Goal: Find specific page/section: Find specific page/section

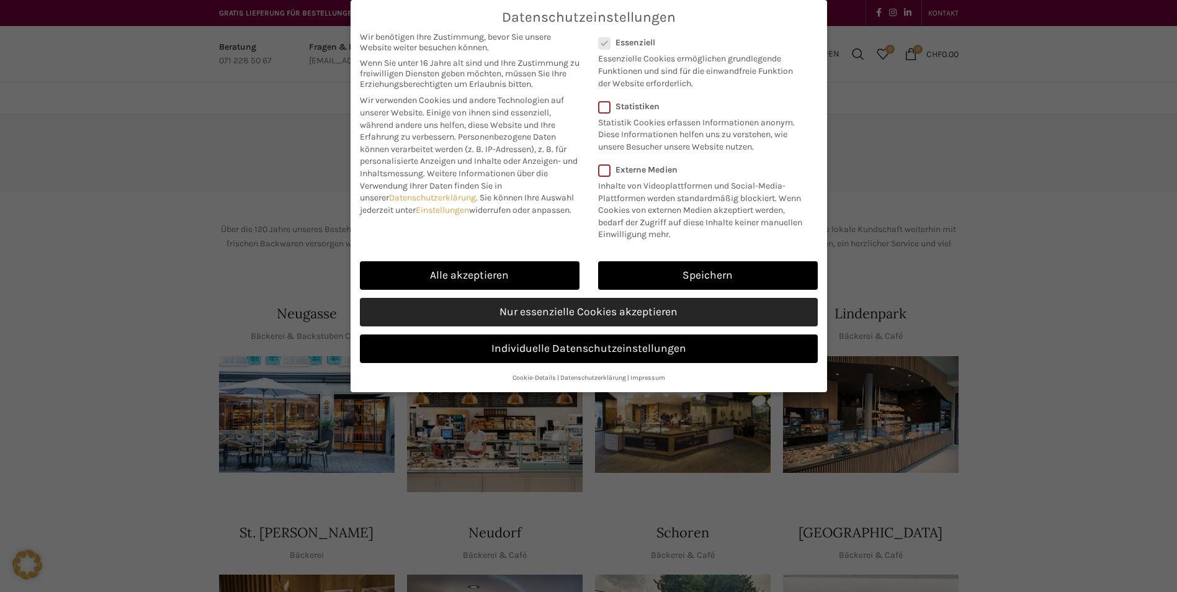
click at [659, 310] on link "Nur essenzielle Cookies akzeptieren" at bounding box center [589, 312] width 458 height 29
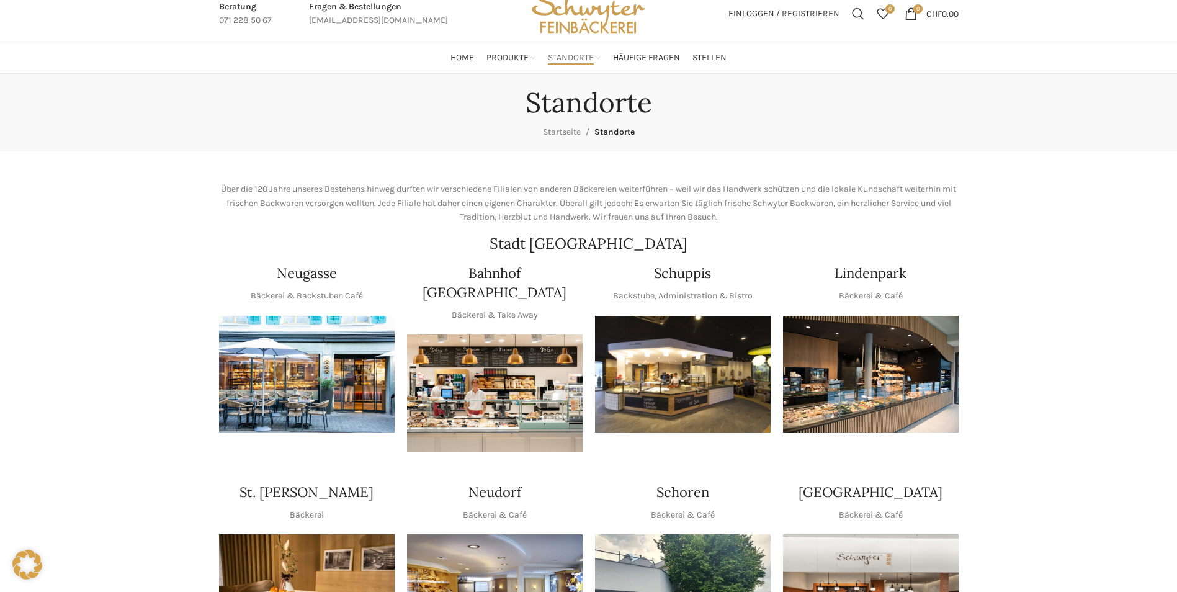
scroll to position [62, 0]
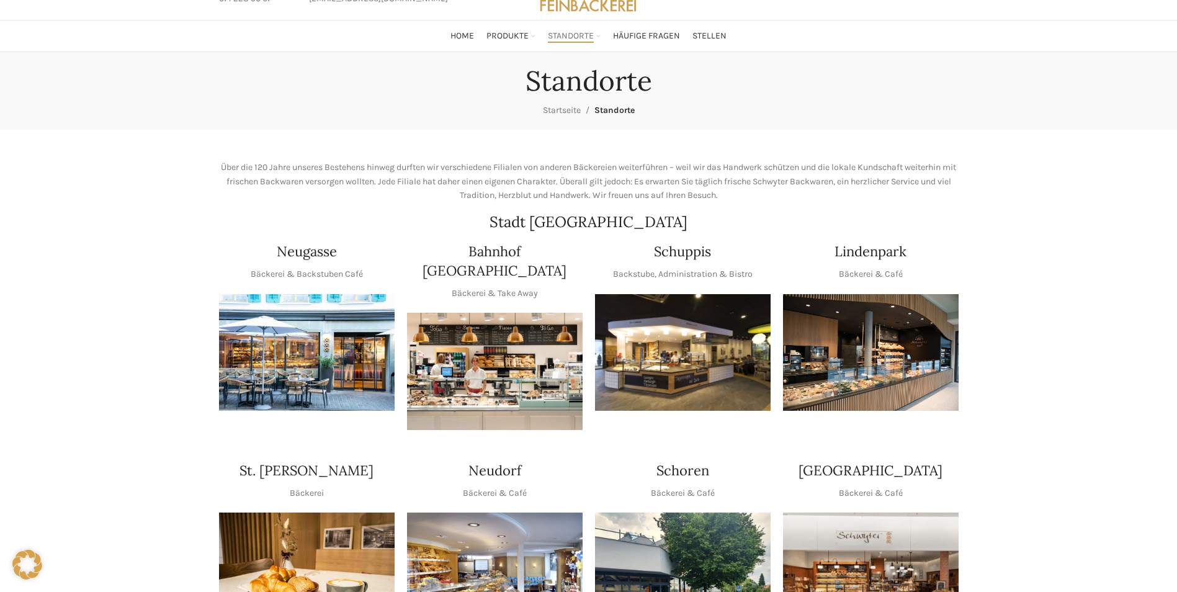
click at [333, 348] on img "1 / 1" at bounding box center [307, 352] width 176 height 117
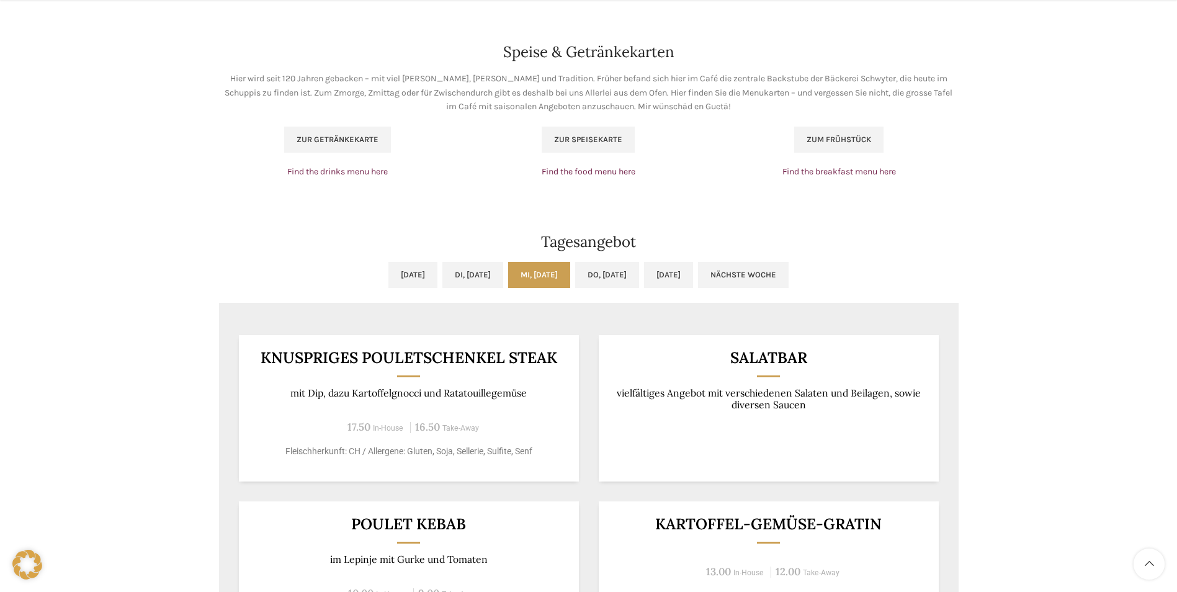
scroll to position [869, 0]
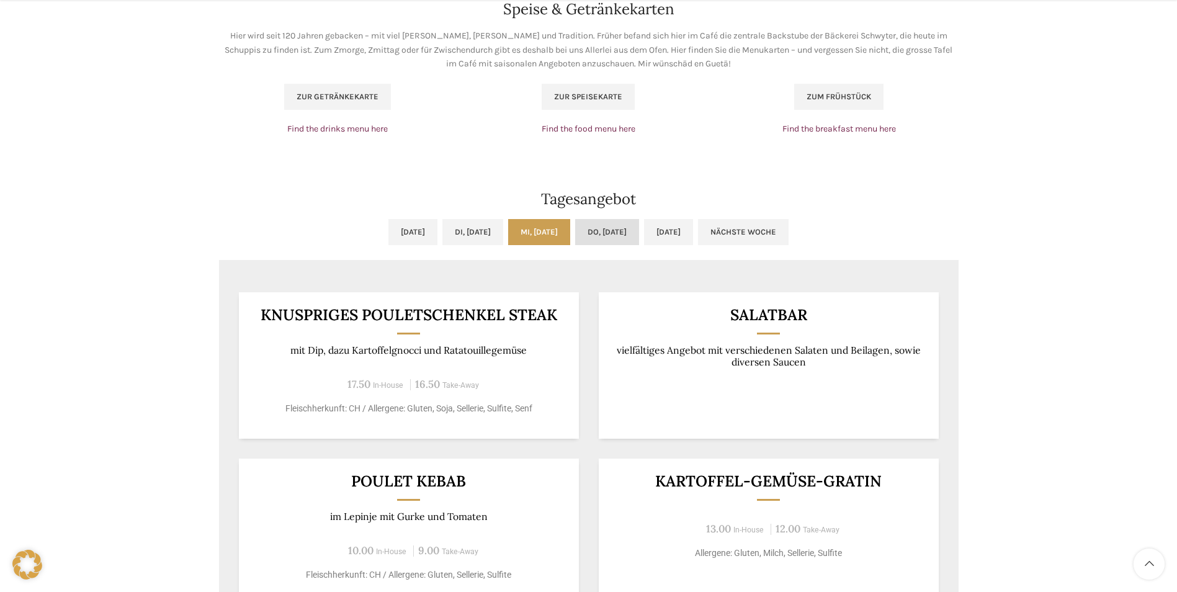
click at [616, 228] on link "Do, 14.08.2025" at bounding box center [607, 232] width 64 height 26
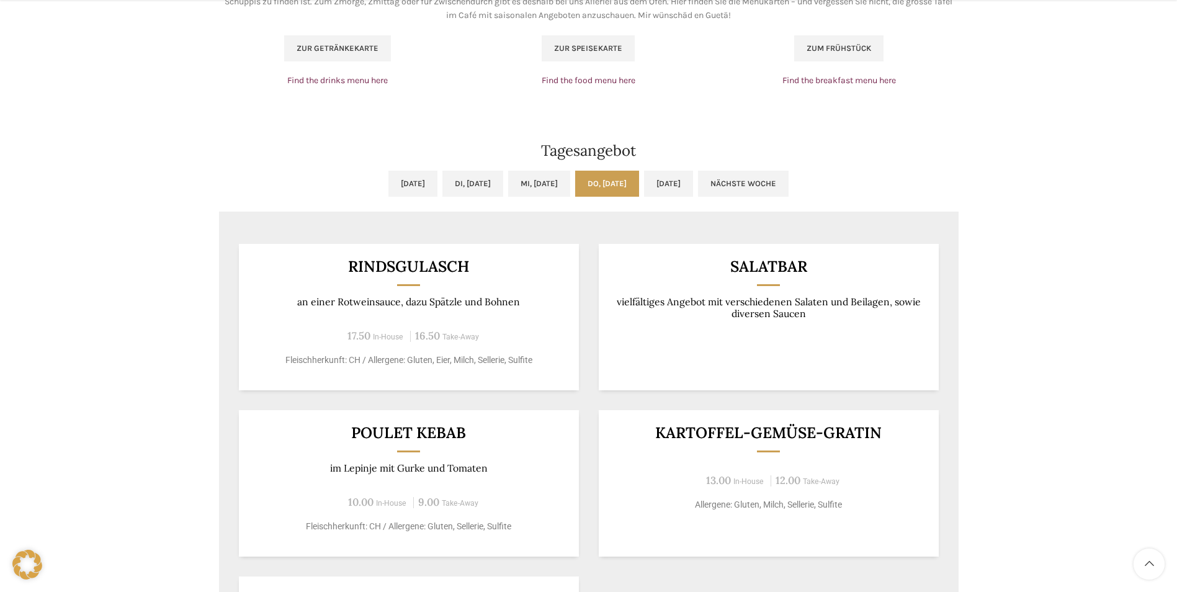
scroll to position [993, 0]
